Goal: Task Accomplishment & Management: Manage account settings

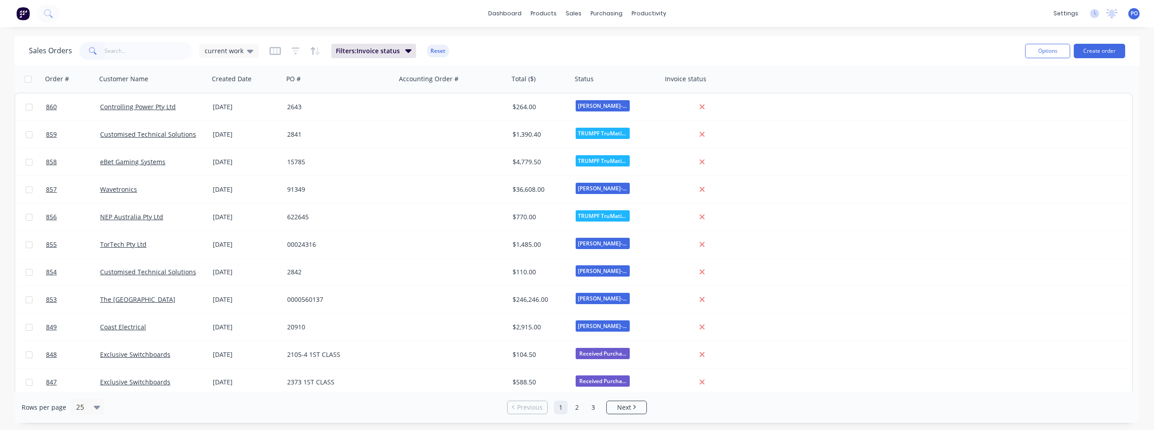
click at [83, 13] on div "dashboard products sales purchasing productivity dashboard products Product Cat…" at bounding box center [577, 13] width 1154 height 27
click at [50, 12] on icon at bounding box center [48, 13] width 9 height 9
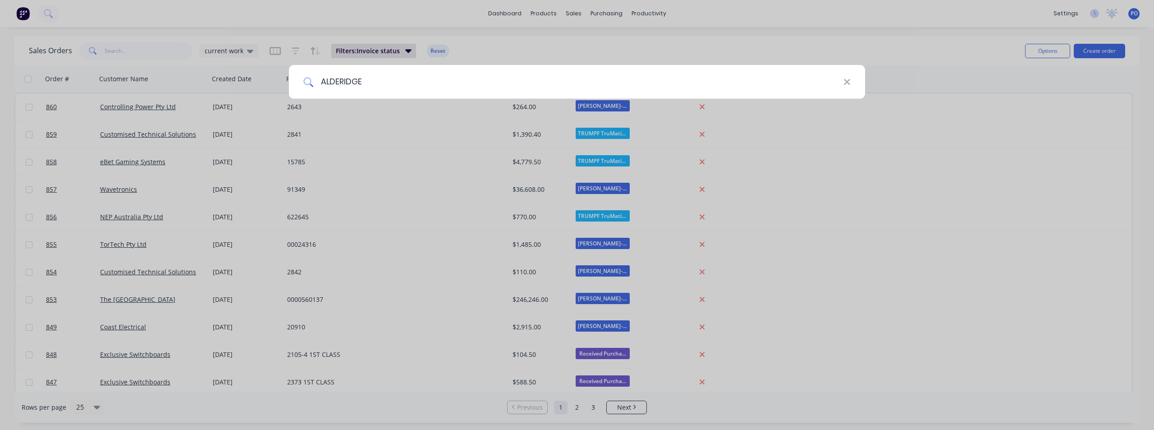
click at [339, 82] on input "ALDERIDGE" at bounding box center [578, 82] width 530 height 34
click at [370, 79] on input "[PERSON_NAME]" at bounding box center [578, 82] width 530 height 34
type input "ATC"
click at [851, 78] on div "ATC" at bounding box center [577, 82] width 576 height 34
click at [850, 83] on icon at bounding box center [846, 82] width 7 height 10
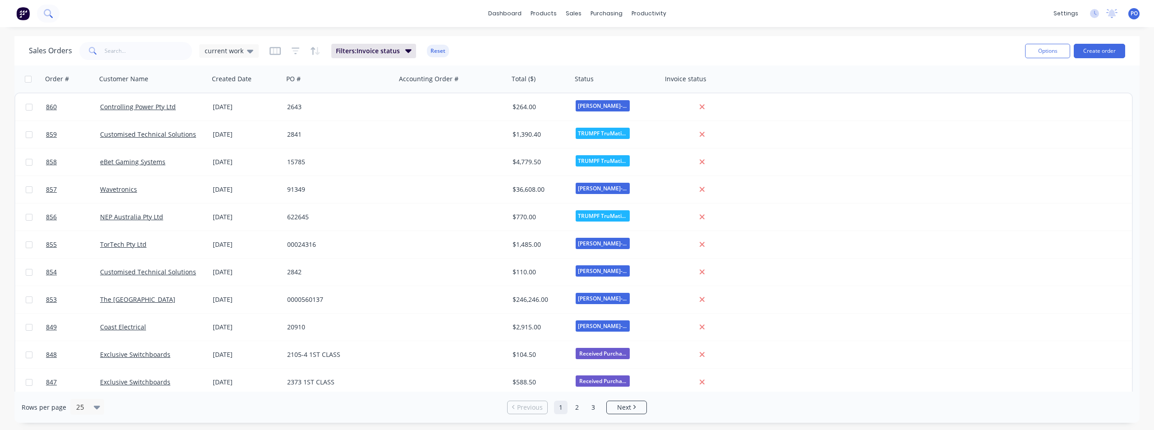
click at [46, 12] on icon at bounding box center [48, 13] width 9 height 9
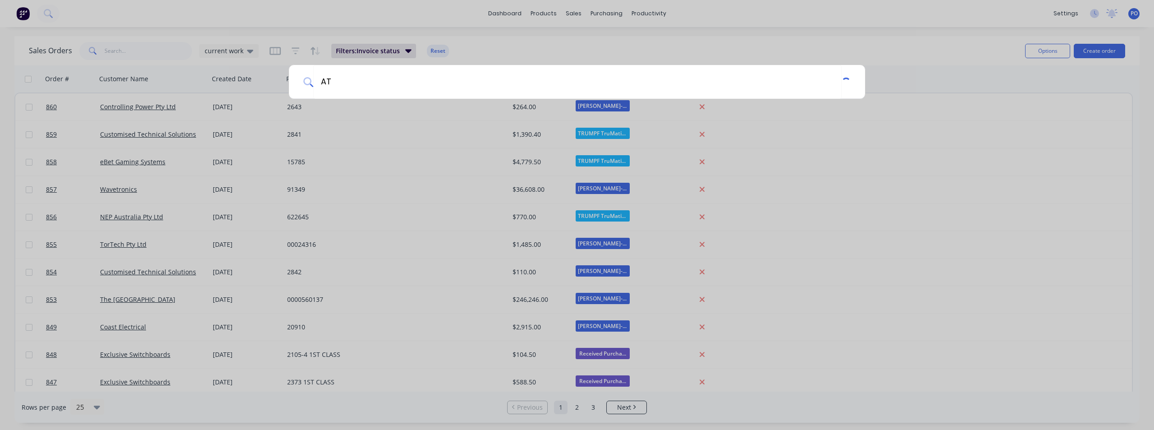
type input "A"
drag, startPoint x: 396, startPoint y: 81, endPoint x: 305, endPoint y: 80, distance: 91.1
click at [305, 80] on div "[PERSON_NAME] TRAFFIC" at bounding box center [577, 82] width 576 height 34
type input "T"
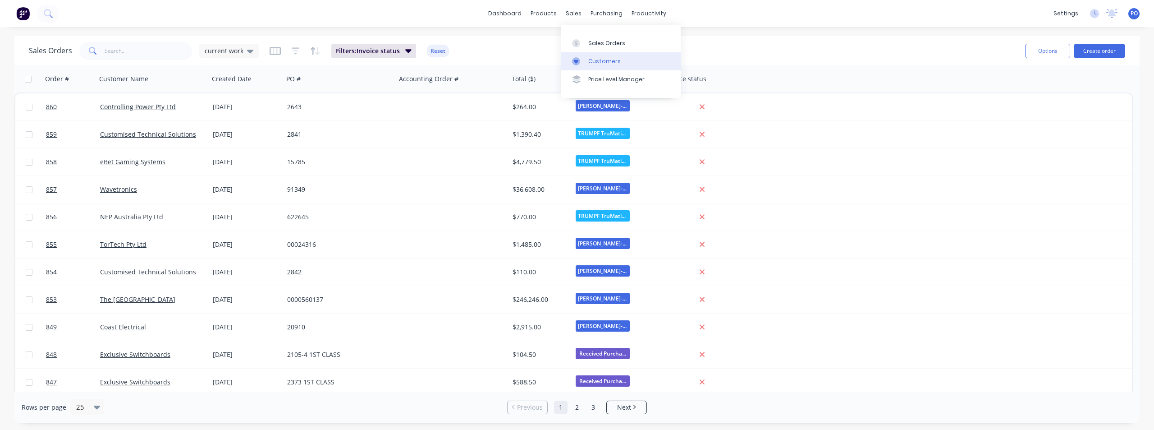
click at [594, 59] on div "Customers" at bounding box center [604, 61] width 32 height 8
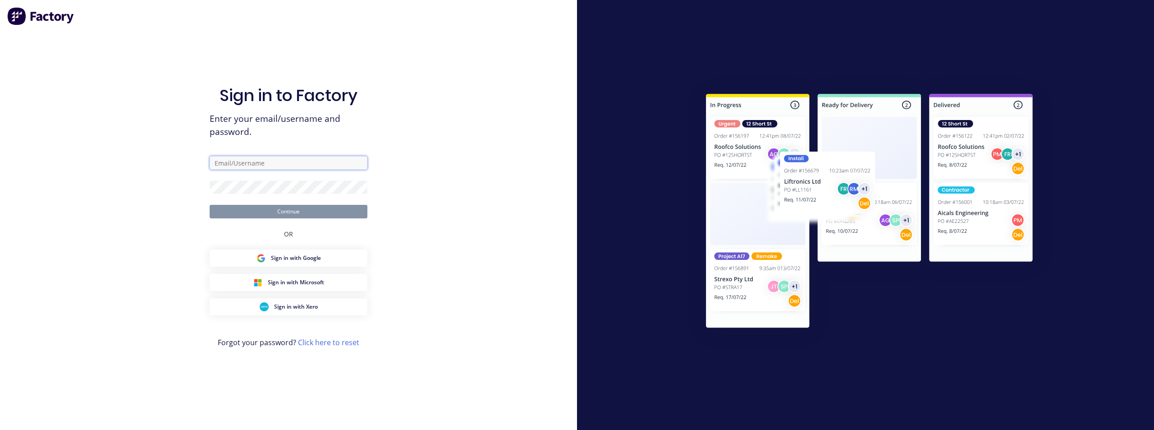
click at [245, 160] on input "text" at bounding box center [289, 163] width 158 height 14
type input "P"
type input "pat@1stclassmetals.com.au"
click at [311, 207] on button "Continue" at bounding box center [289, 212] width 158 height 14
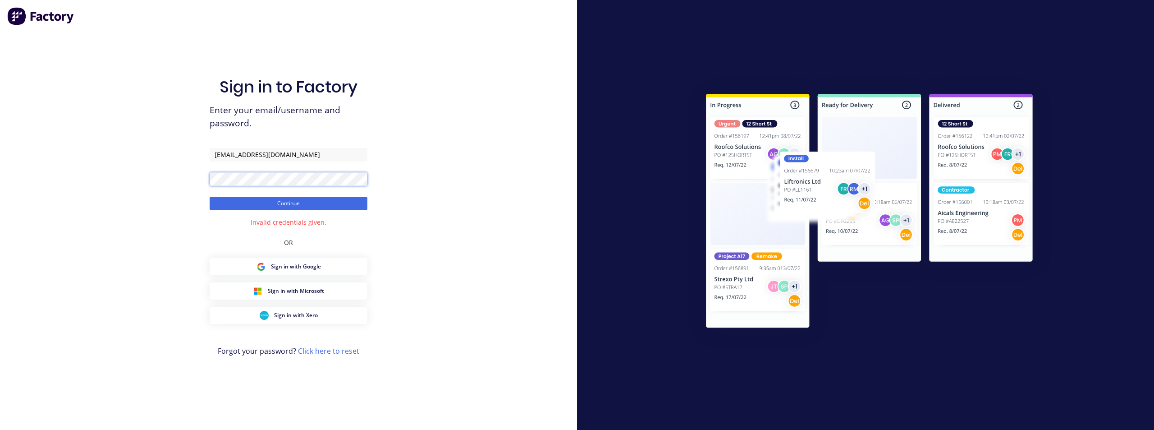
click at [160, 177] on div "Sign in to Factory Enter your email/username and password. pat@1stclassmetals.c…" at bounding box center [288, 215] width 577 height 430
click at [240, 208] on button "Continue" at bounding box center [289, 204] width 158 height 14
click at [322, 154] on input "pat@1stclassmetals.com.au" at bounding box center [289, 155] width 158 height 14
